Goal: Use online tool/utility: Utilize a website feature to perform a specific function

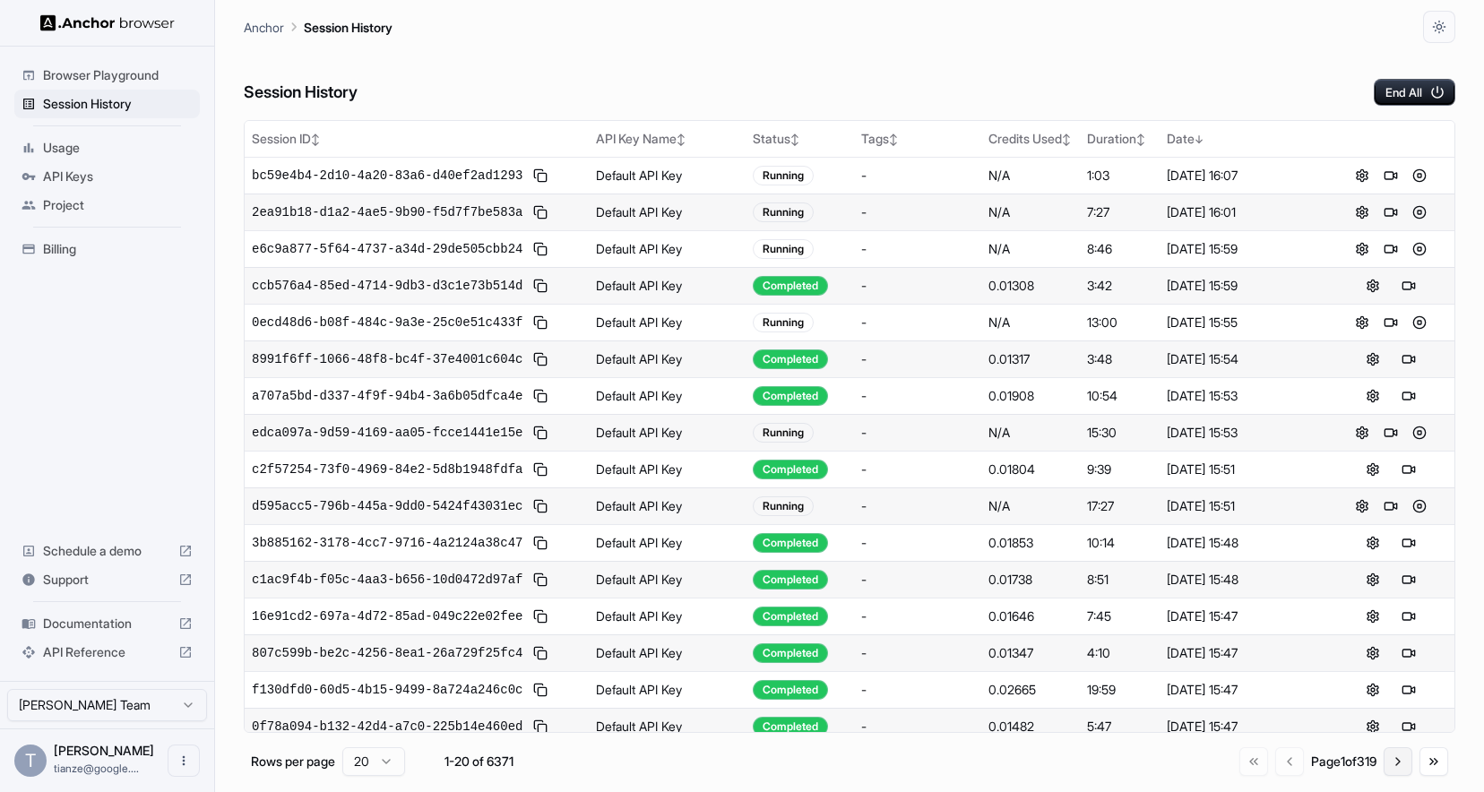
click at [1403, 776] on button "Go to next page" at bounding box center [1398, 762] width 29 height 29
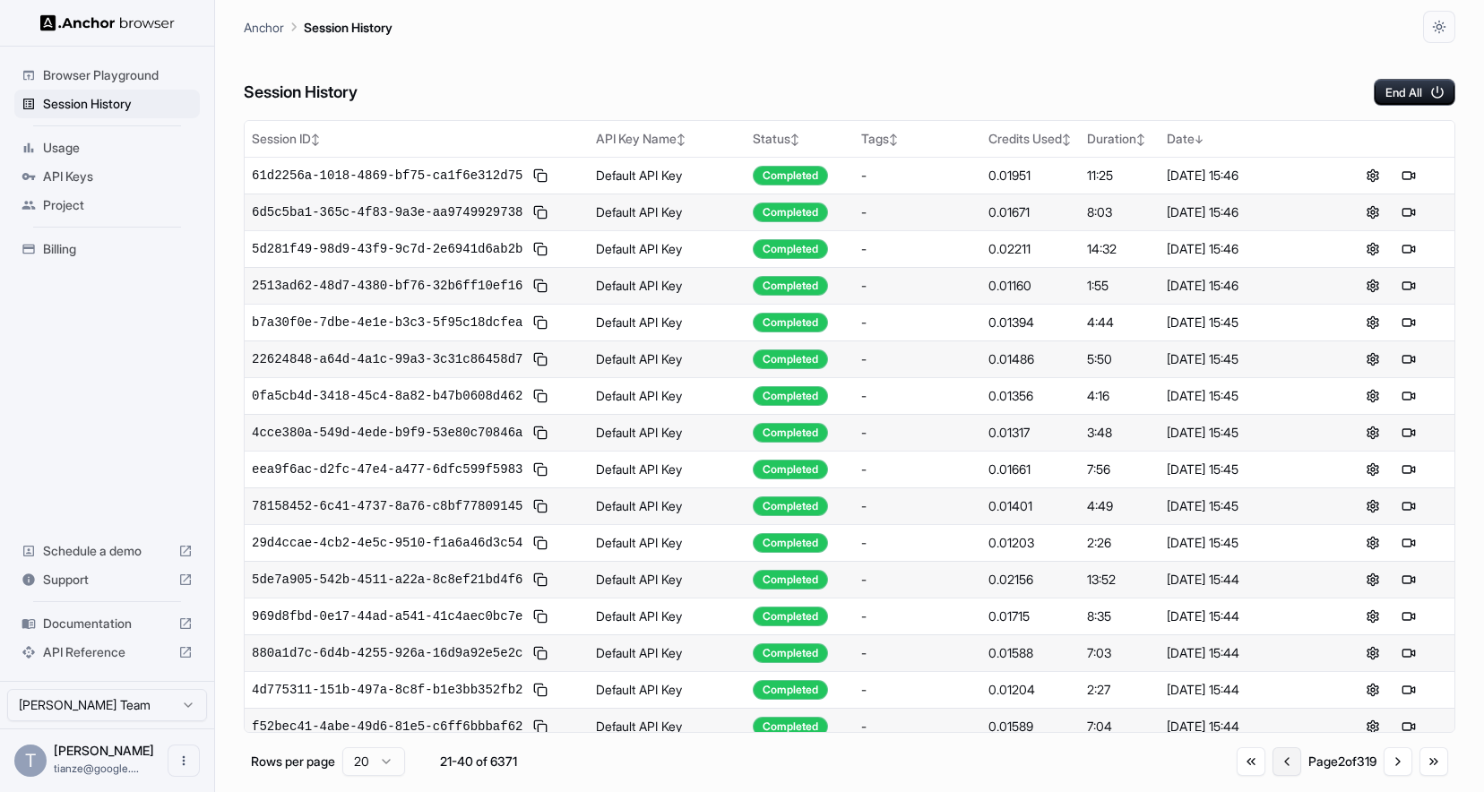
click at [1273, 772] on button "Go to previous page" at bounding box center [1287, 762] width 29 height 29
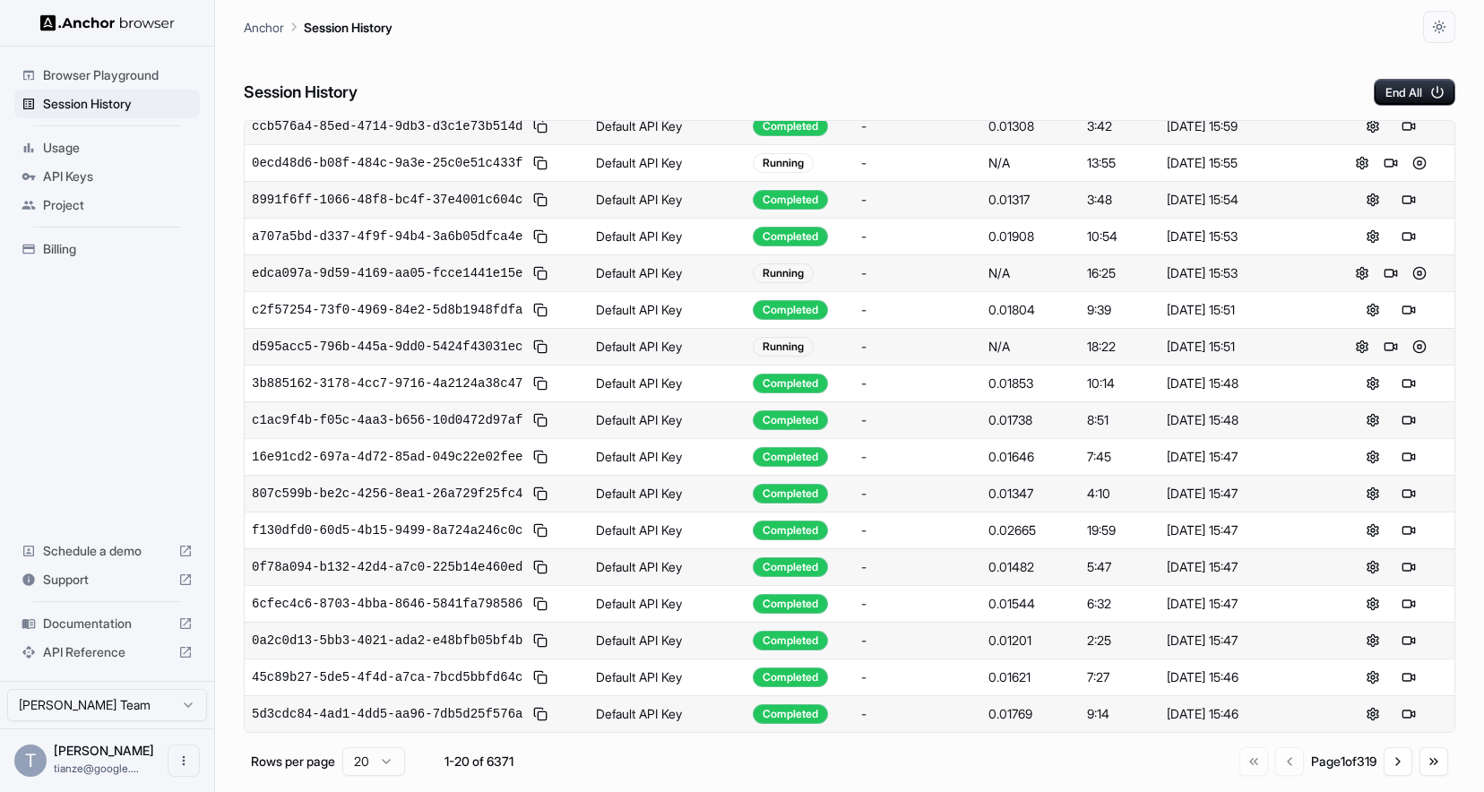
scroll to position [578, 0]
click at [1398, 775] on button "Go to next page" at bounding box center [1398, 762] width 29 height 29
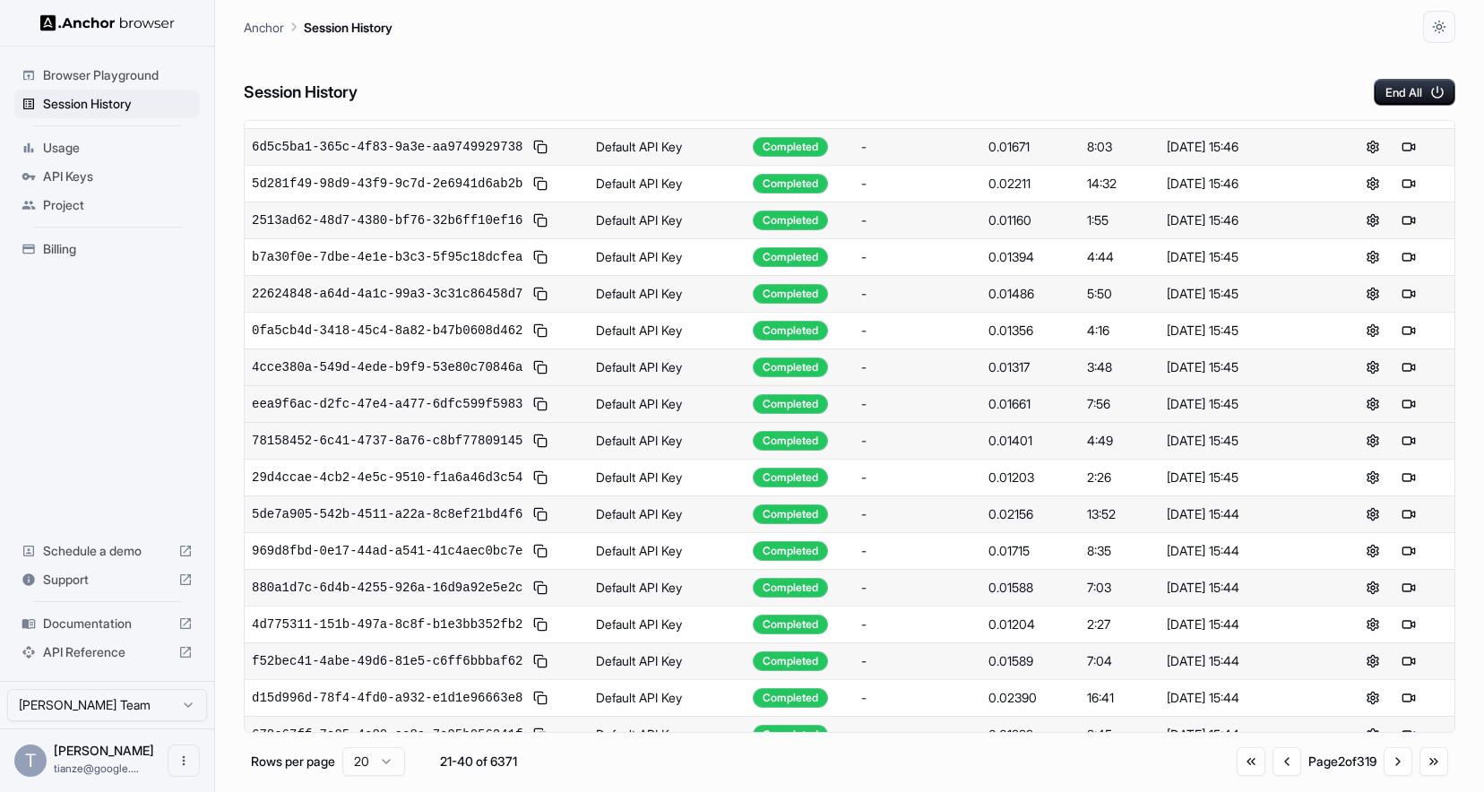
scroll to position [0, 0]
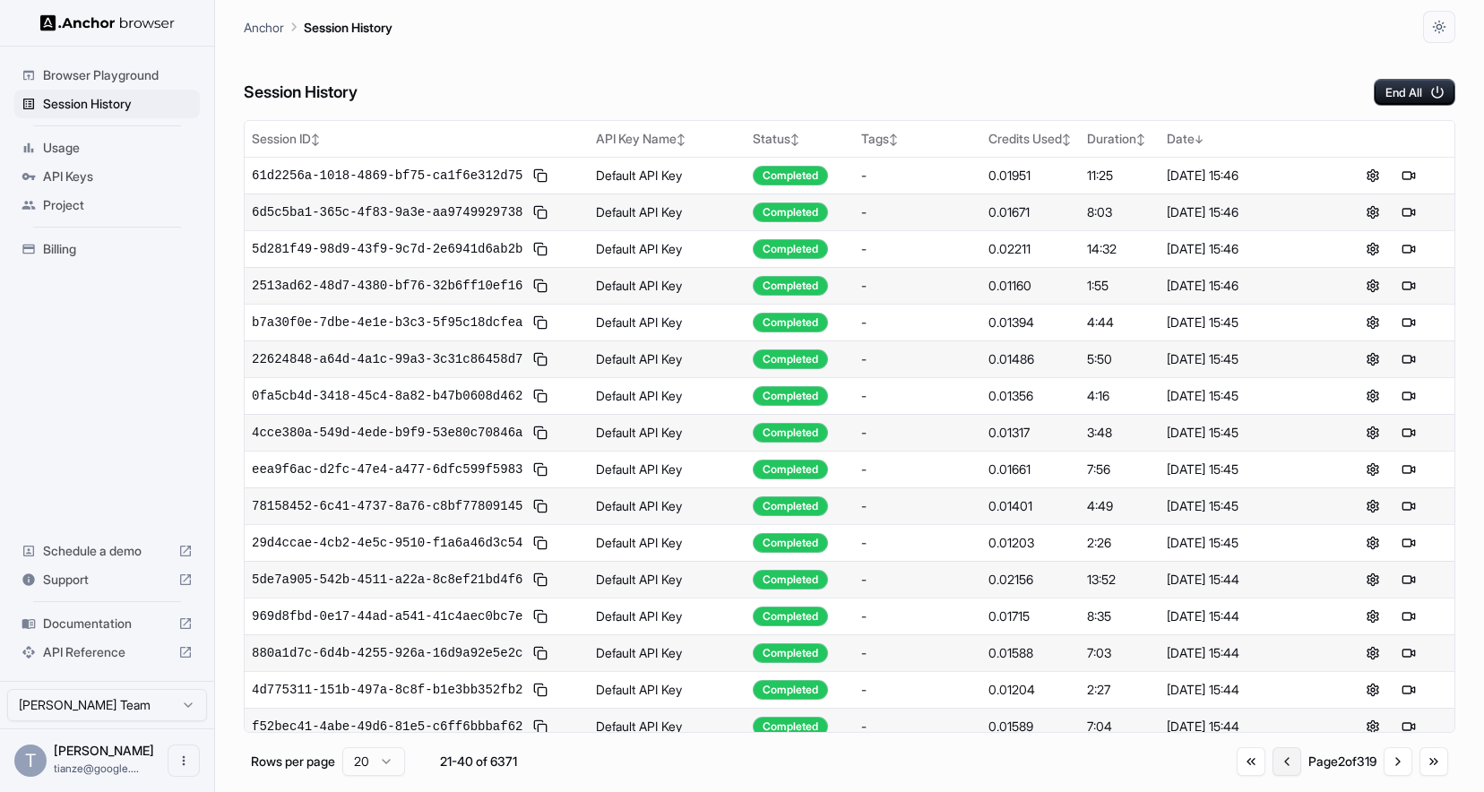
click at [1273, 776] on button "Go to previous page" at bounding box center [1287, 762] width 29 height 29
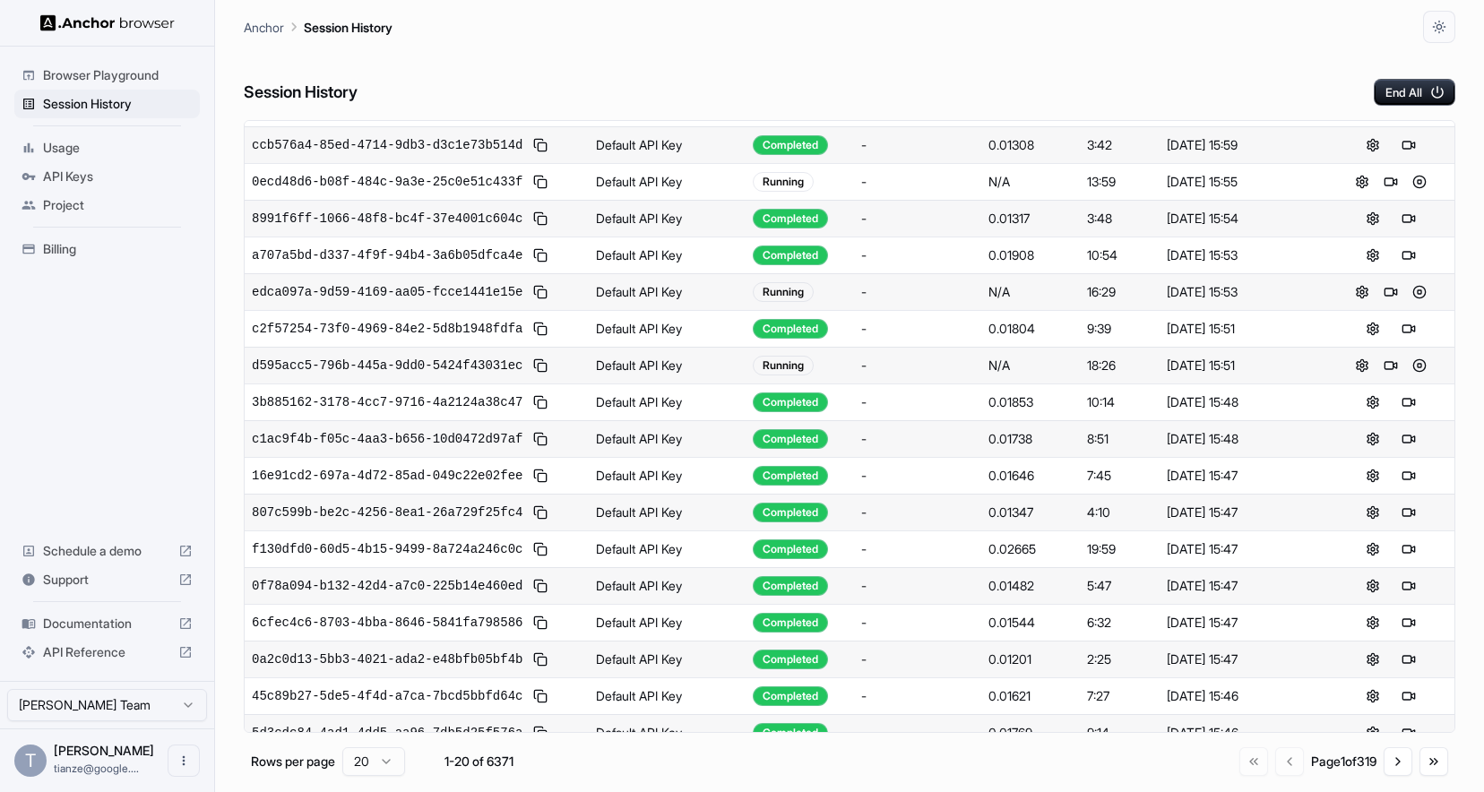
scroll to position [142, 0]
click at [1401, 339] on button at bounding box center [1409, 328] width 22 height 22
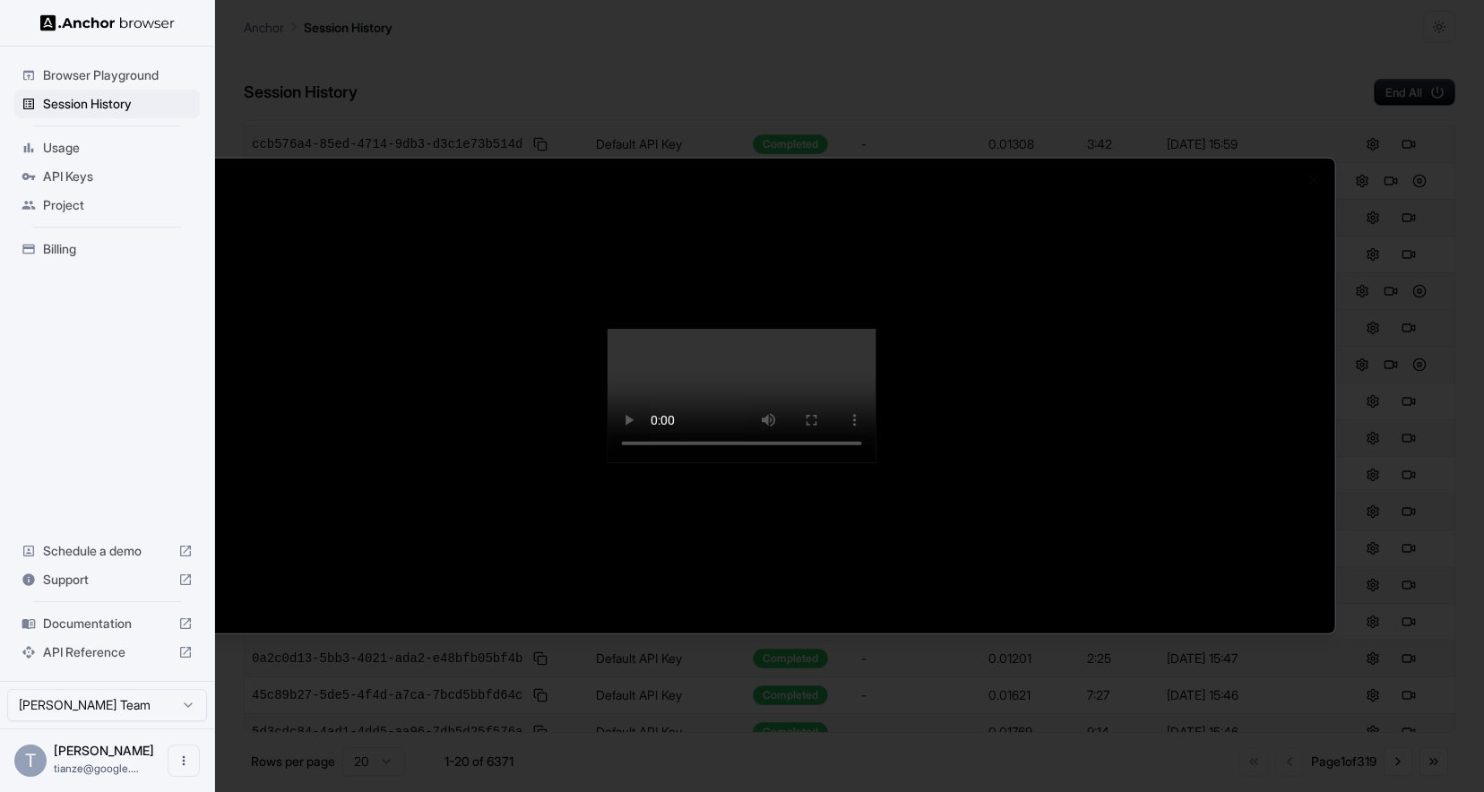
click at [877, 463] on video at bounding box center [742, 396] width 269 height 134
click at [1349, 568] on div at bounding box center [742, 396] width 1484 height 792
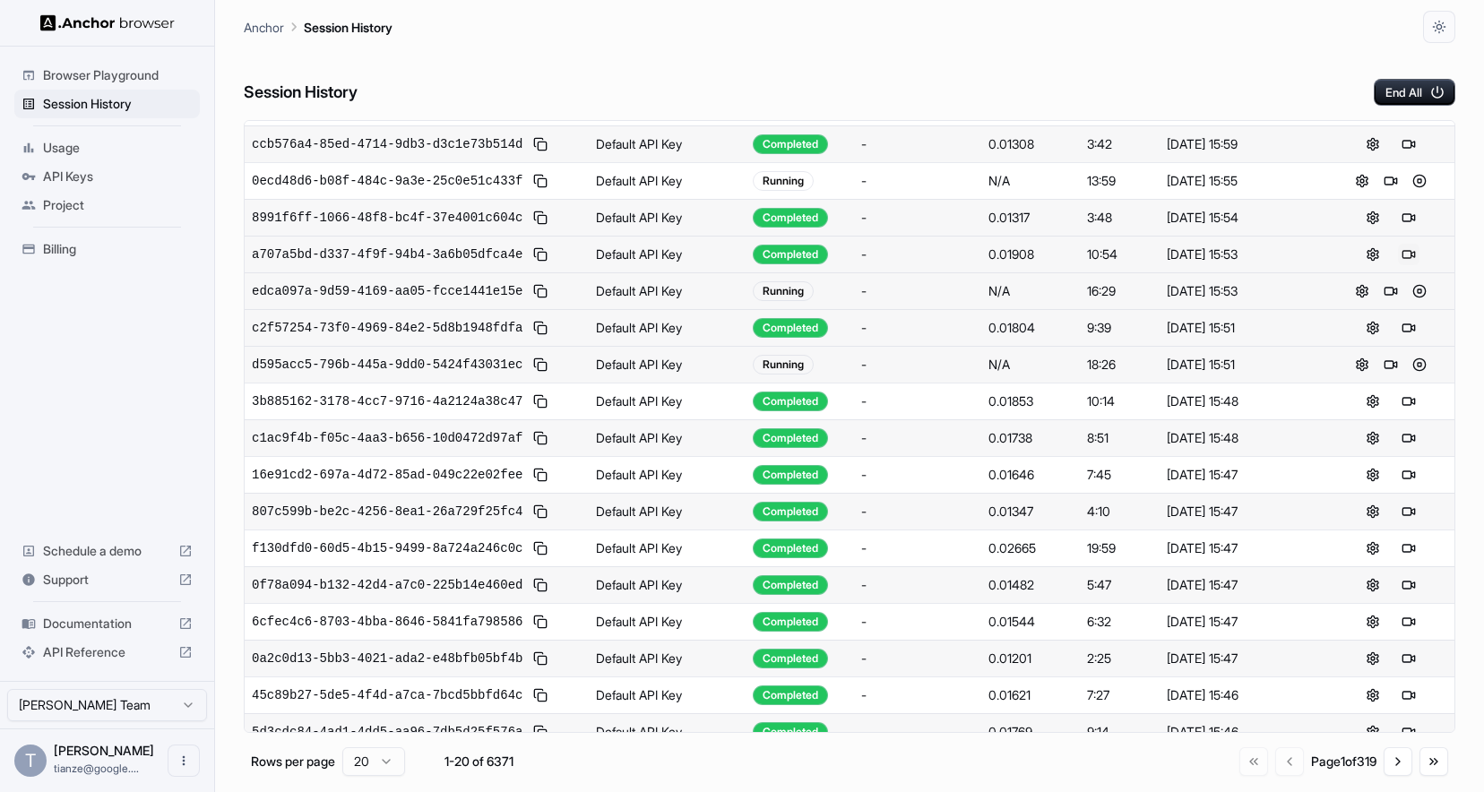
click at [1404, 265] on button at bounding box center [1409, 255] width 22 height 22
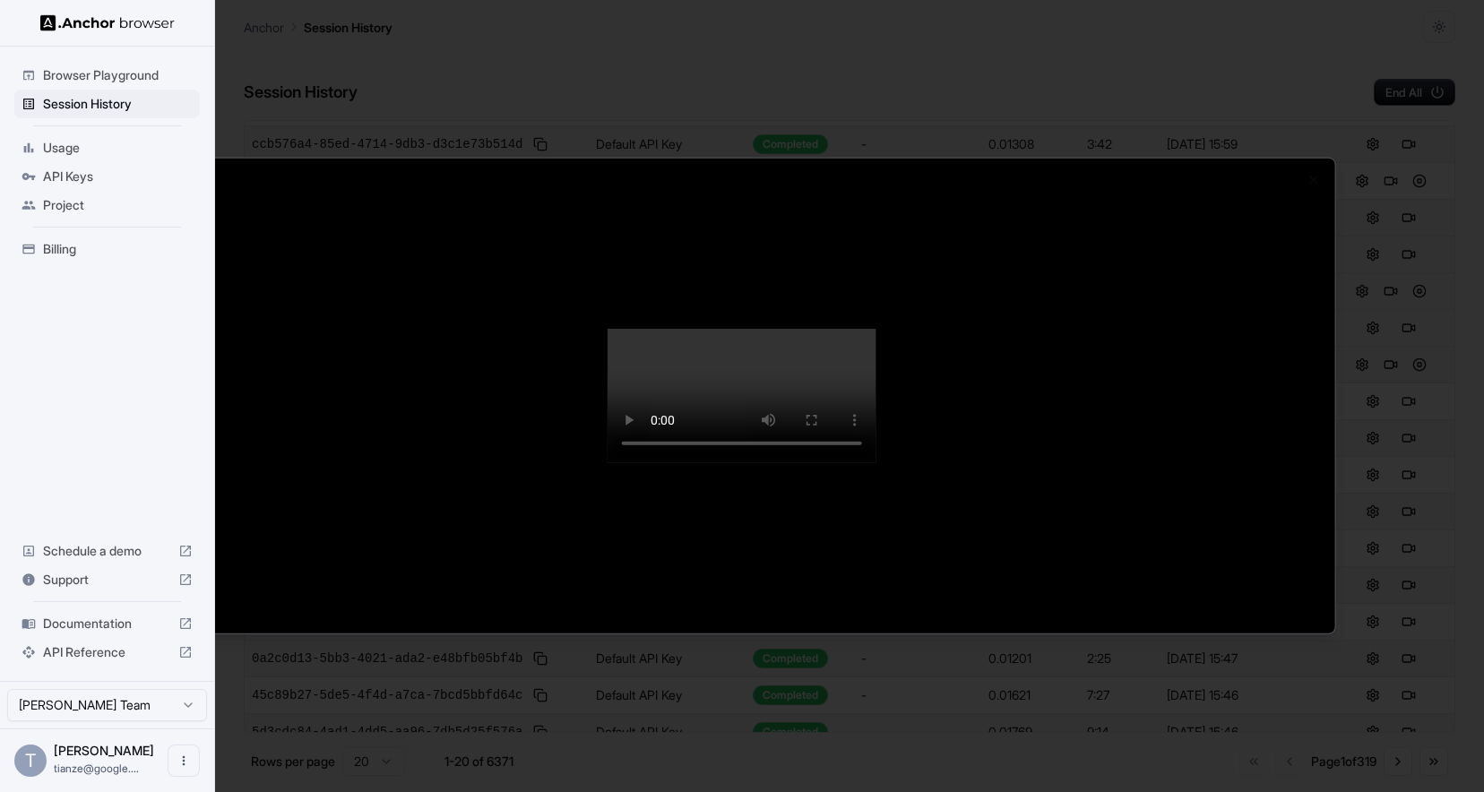
click at [1379, 610] on div at bounding box center [742, 396] width 1484 height 792
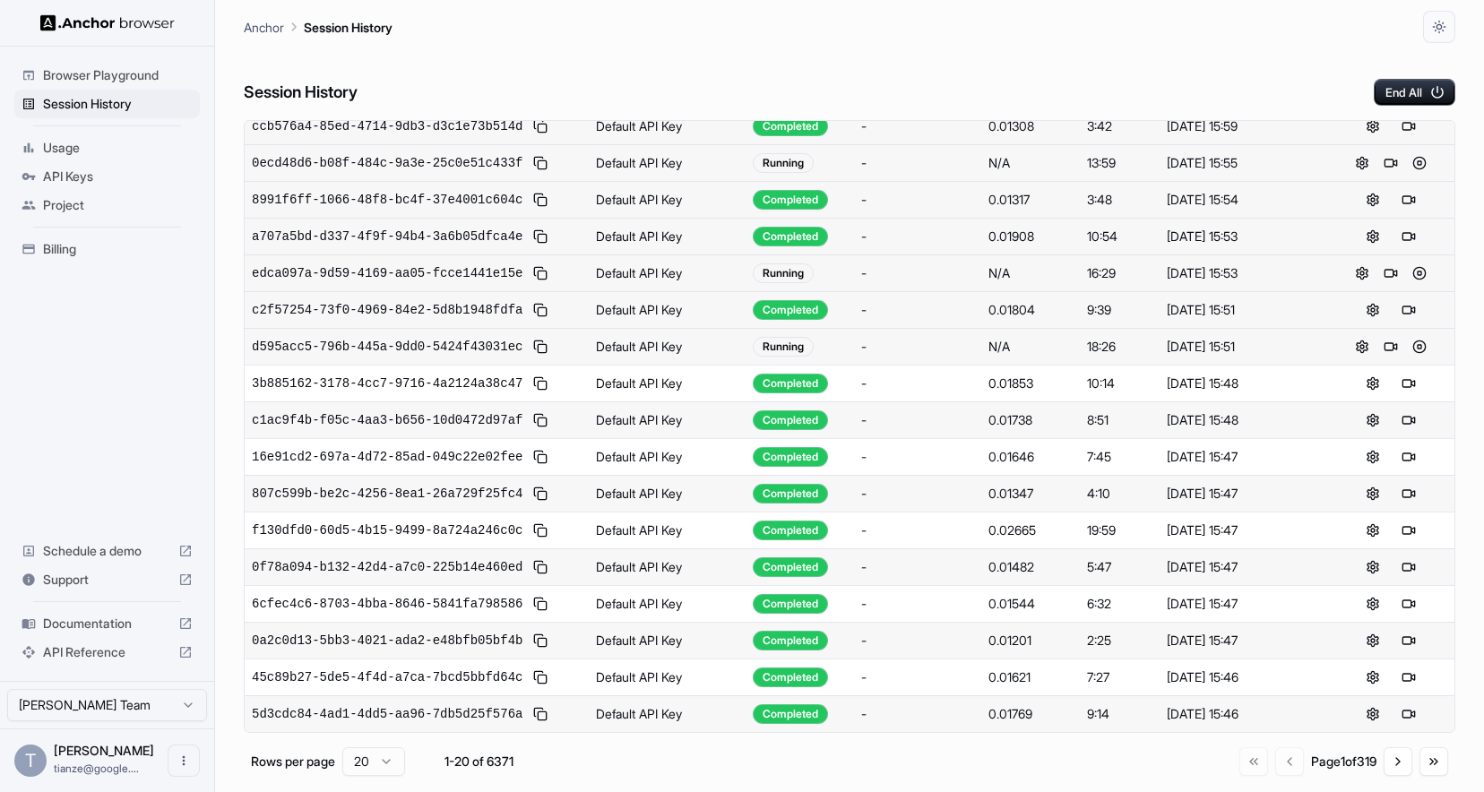
scroll to position [0, 0]
